Goal: Find specific page/section: Find specific page/section

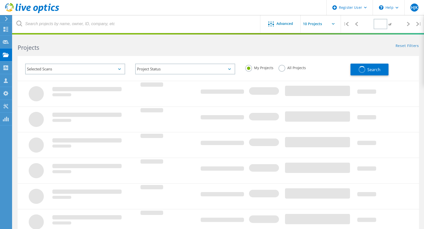
type input "1"
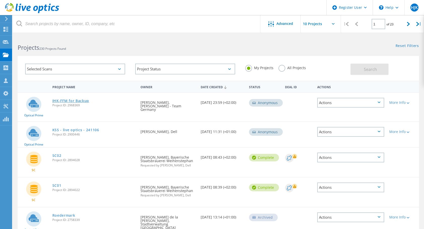
click at [71, 101] on link "IHK-FFM for Backup" at bounding box center [70, 101] width 37 height 4
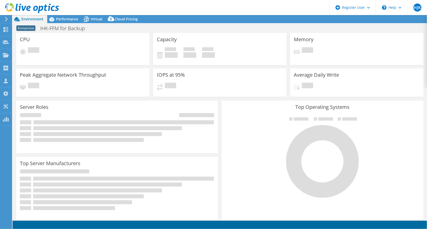
select select "EUFrankfurt"
select select "EUR"
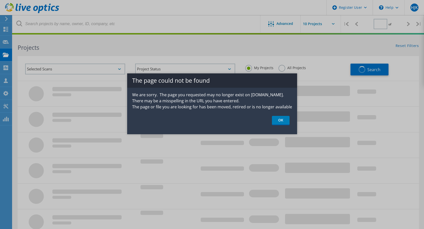
type input "1"
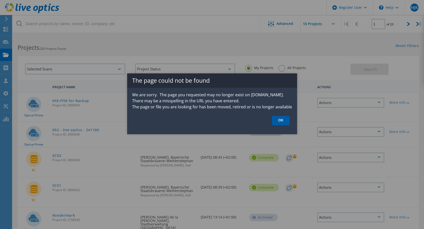
click at [283, 124] on link "OK" at bounding box center [281, 120] width 18 height 9
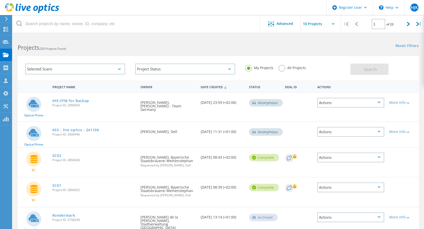
click at [282, 69] on label "All Projects" at bounding box center [291, 67] width 27 height 5
click at [0, 0] on input "All Projects" at bounding box center [0, 0] width 0 height 0
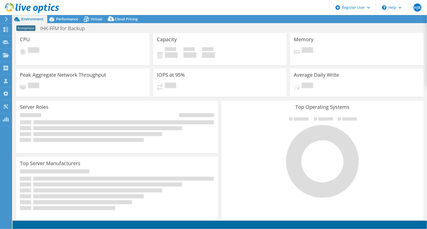
select select "EUFrankfurt"
select select "EUR"
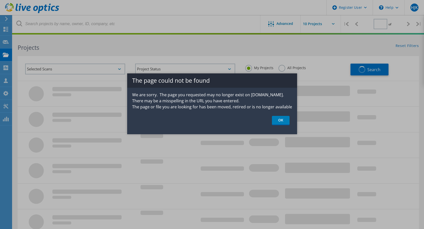
type input "1"
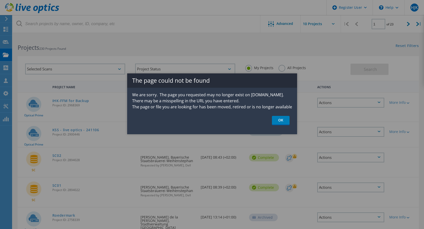
click at [280, 69] on div at bounding box center [212, 114] width 424 height 229
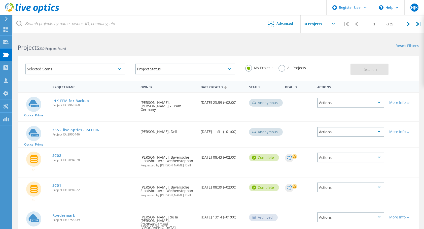
click at [280, 67] on label "All Projects" at bounding box center [291, 67] width 27 height 5
click at [0, 0] on input "All Projects" at bounding box center [0, 0] width 0 height 0
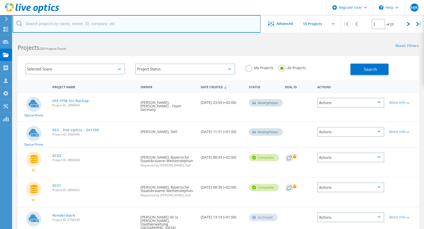
click at [131, 22] on input "text" at bounding box center [137, 24] width 248 height 18
paste input "2985163"
type input "2985163"
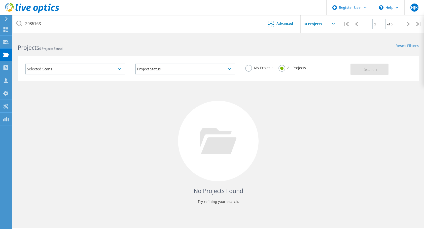
click at [122, 64] on div "Selected Scans" at bounding box center [75, 69] width 100 height 11
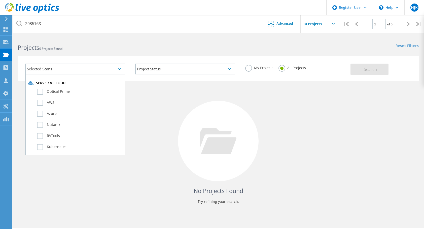
click at [229, 52] on div "Selected Scans Server & Cloud Optical Prime AWS Azure Nutanix RVTools Kubernete…" at bounding box center [218, 65] width 411 height 31
